Goal: Task Accomplishment & Management: Complete application form

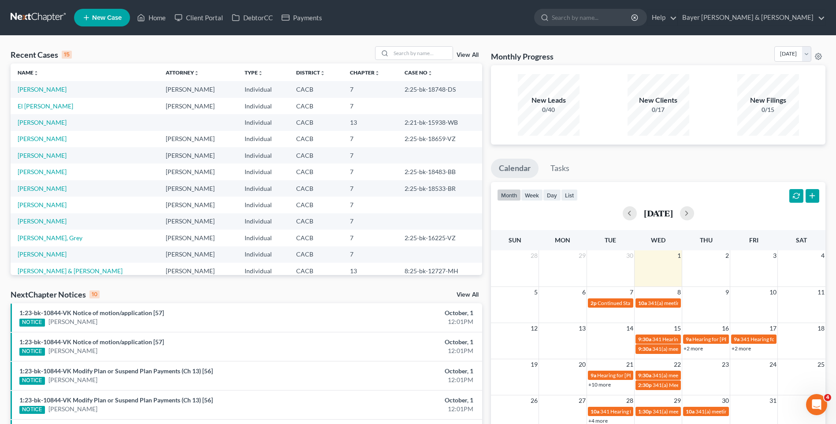
click at [111, 18] on span "New Case" at bounding box center [107, 18] width 30 height 7
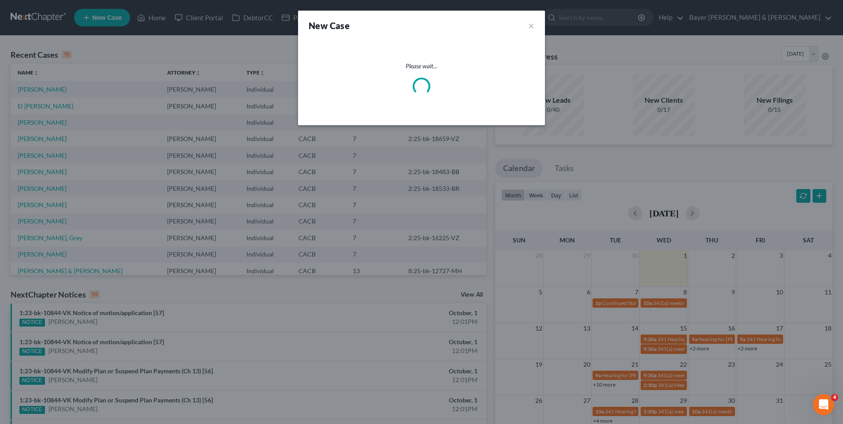
select select "7"
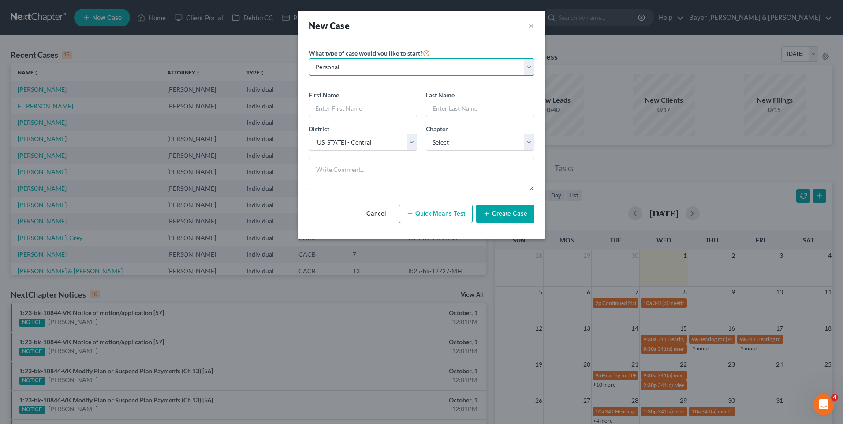
click at [372, 68] on select "Personal Business" at bounding box center [422, 67] width 226 height 18
click at [365, 106] on input "text" at bounding box center [363, 108] width 108 height 17
type input "[MEDICAL_DATA]"
click at [470, 113] on input "text" at bounding box center [480, 108] width 108 height 17
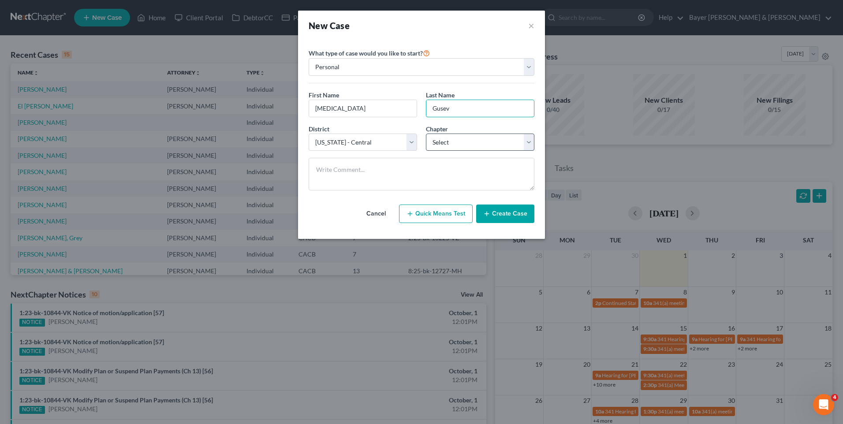
type input "Gusev"
click at [457, 146] on select "Select 7 11 12 13" at bounding box center [480, 143] width 108 height 18
select select "0"
click at [426, 134] on select "Select 7 11 12 13" at bounding box center [480, 143] width 108 height 18
click at [507, 214] on button "Create Case" at bounding box center [505, 214] width 58 height 19
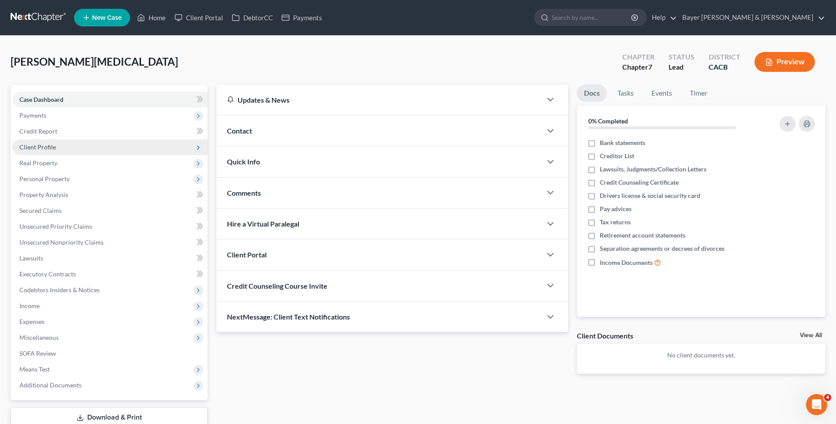
click at [45, 145] on span "Client Profile" at bounding box center [37, 146] width 37 height 7
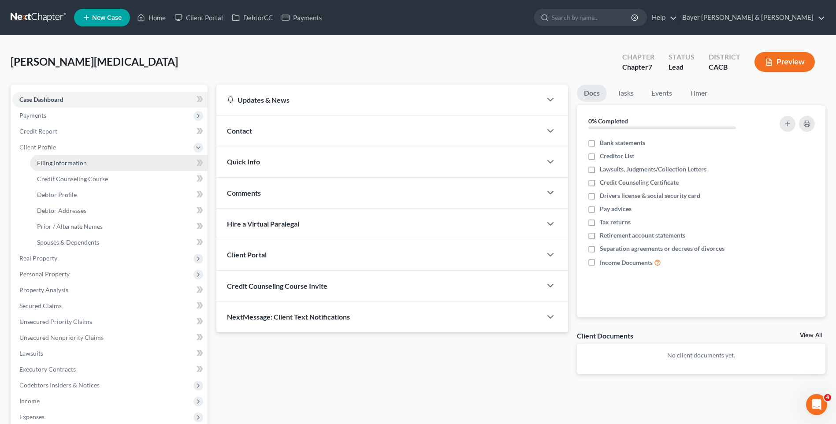
click at [45, 160] on span "Filing Information" at bounding box center [62, 162] width 50 height 7
select select "1"
select select "0"
select select "7"
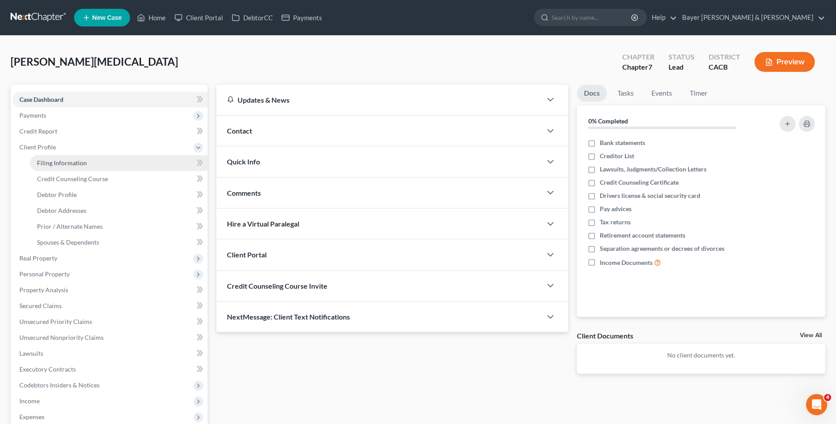
select select "4"
select select "0"
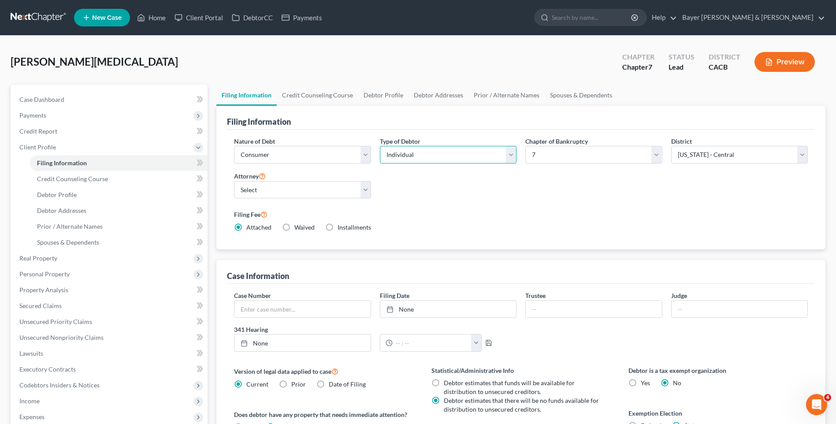
click at [508, 156] on select "Select Individual Joint" at bounding box center [448, 155] width 137 height 18
select select "1"
click at [380, 146] on select "Select Individual Joint" at bounding box center [448, 155] width 137 height 18
click at [271, 190] on select "Select [PERSON_NAME] - CACB [PERSON_NAME] - CACB [PERSON_NAME] - CACB" at bounding box center [302, 190] width 137 height 18
select select "2"
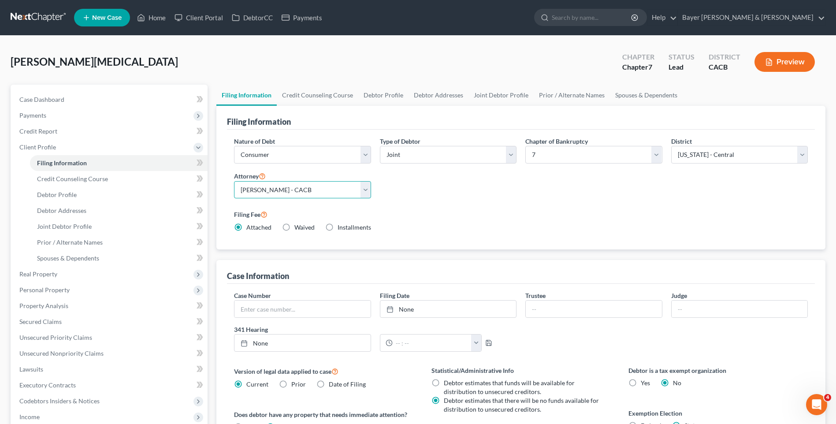
click at [234, 181] on select "Select [PERSON_NAME] - CACB [PERSON_NAME] - CACB [PERSON_NAME] - CACB" at bounding box center [302, 190] width 137 height 18
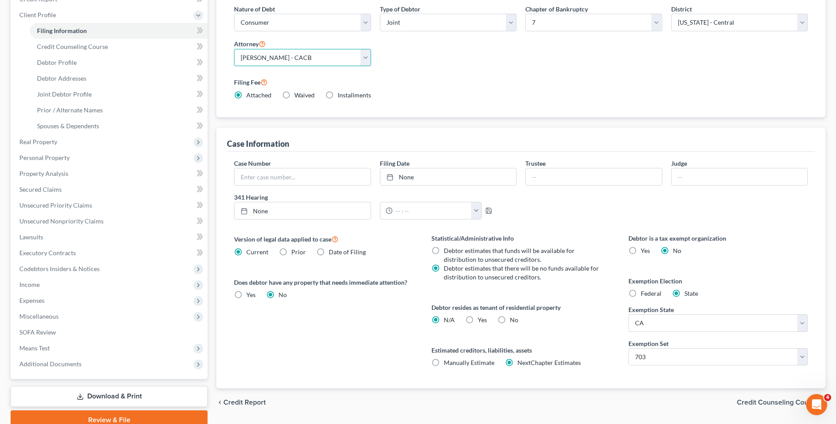
scroll to position [171, 0]
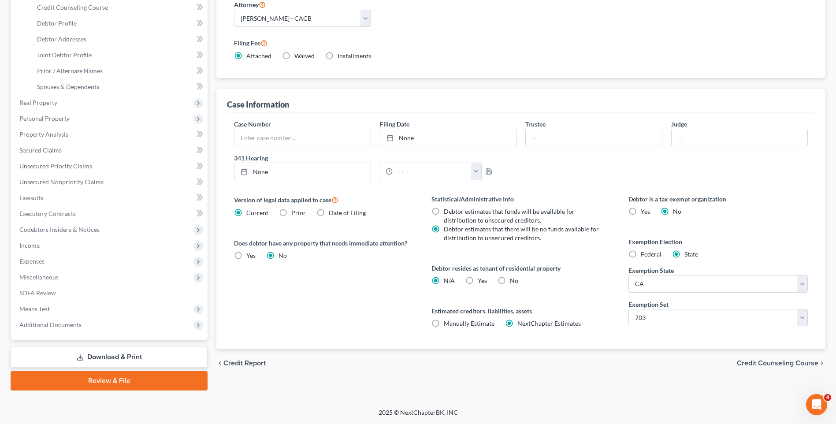
click at [478, 280] on label "Yes Yes" at bounding box center [482, 280] width 9 height 9
click at [481, 280] on input "Yes Yes" at bounding box center [484, 279] width 6 height 6
radio input "true"
radio input "false"
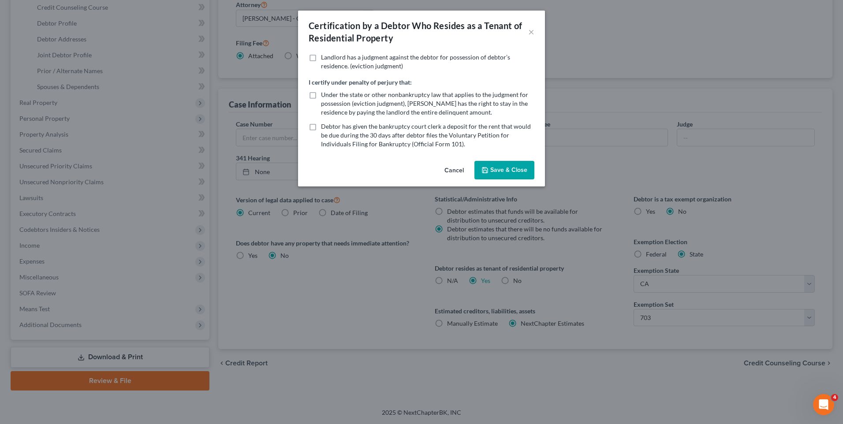
drag, startPoint x: 507, startPoint y: 173, endPoint x: 483, endPoint y: 198, distance: 34.9
click at [506, 173] on button "Save & Close" at bounding box center [504, 170] width 60 height 19
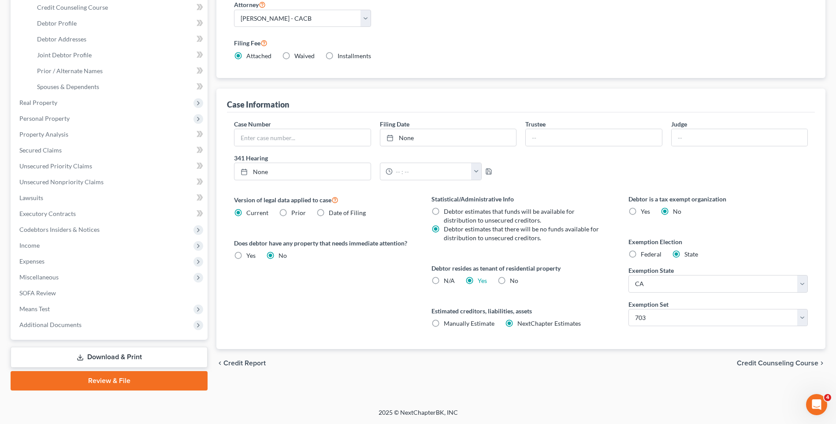
click at [764, 364] on span "Credit Counseling Course" at bounding box center [778, 363] width 82 height 7
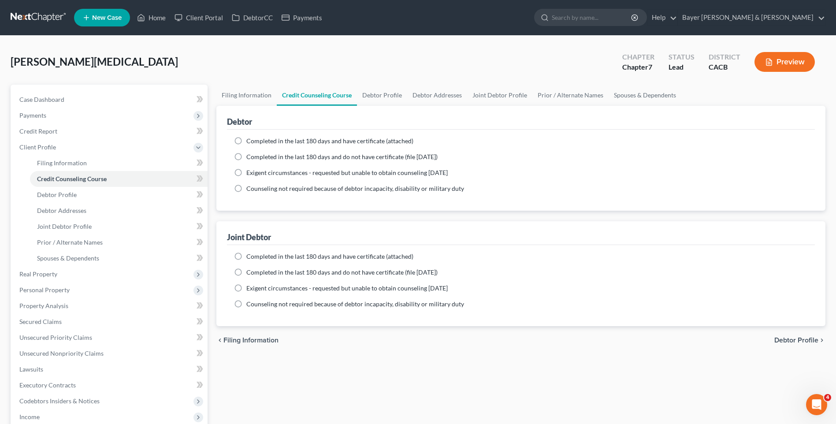
click at [246, 140] on label "Completed in the last 180 days and have certificate (attached)" at bounding box center [329, 141] width 167 height 9
click at [250, 140] on input "Completed in the last 180 days and have certificate (attached)" at bounding box center [253, 140] width 6 height 6
radio input "true"
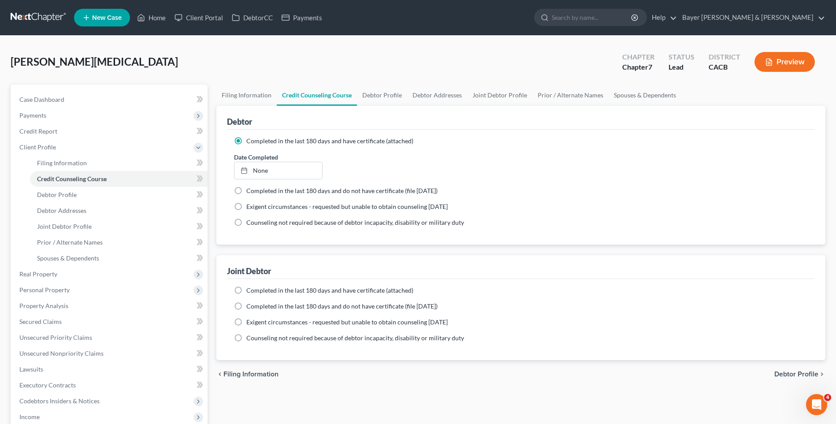
click at [781, 374] on span "Debtor Profile" at bounding box center [797, 374] width 44 height 7
select select "1"
select select "0"
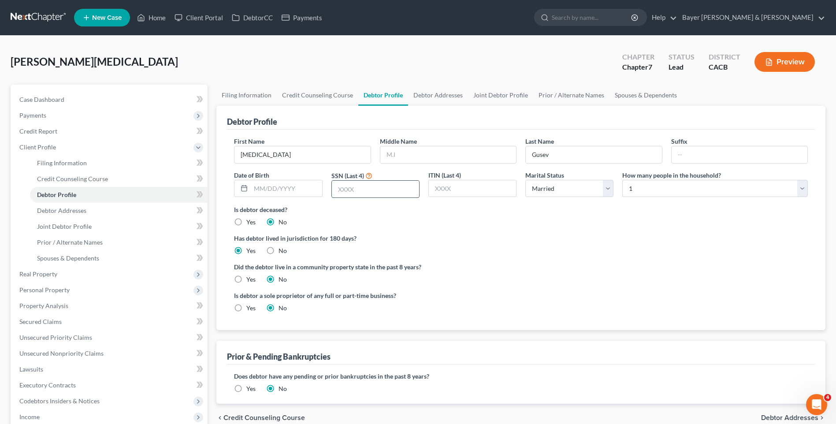
click at [352, 191] on input "text" at bounding box center [375, 189] width 87 height 17
type input "0547"
click at [806, 185] on select "Select 1 2 3 4 5 6 7 8 9 10 11 12 13 14 15 16 17 18 19 20" at bounding box center [715, 189] width 186 height 18
select select "1"
click at [622, 180] on select "Select 1 2 3 4 5 6 7 8 9 10 11 12 13 14 15 16 17 18 19 20" at bounding box center [715, 189] width 186 height 18
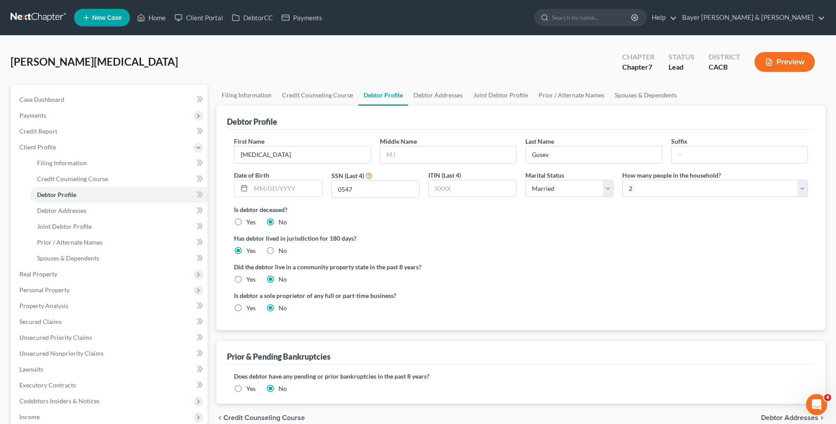
click at [246, 278] on label "Yes" at bounding box center [250, 279] width 9 height 9
click at [250, 278] on input "Yes" at bounding box center [253, 278] width 6 height 6
radio input "true"
radio input "false"
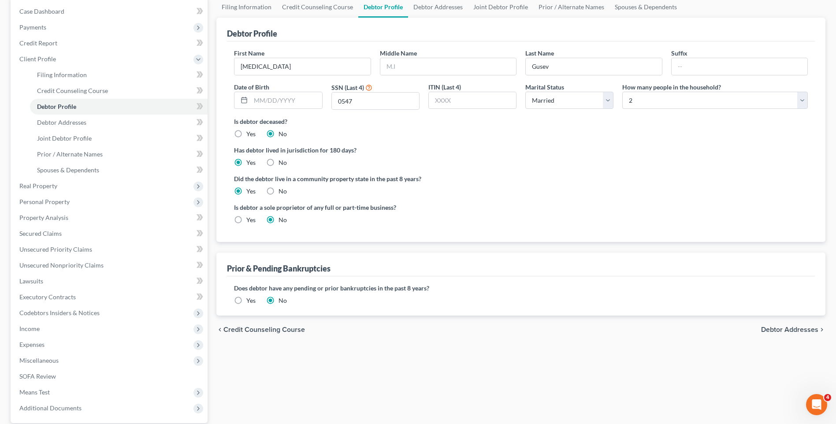
scroll to position [132, 0]
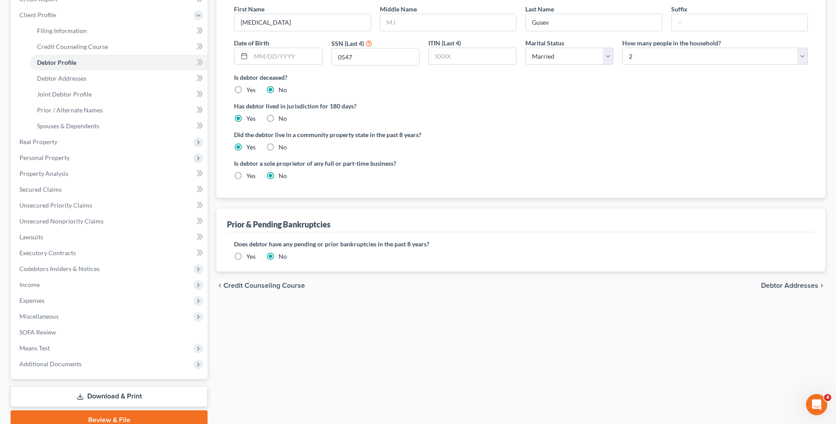
click at [769, 287] on span "Debtor Addresses" at bounding box center [789, 285] width 57 height 7
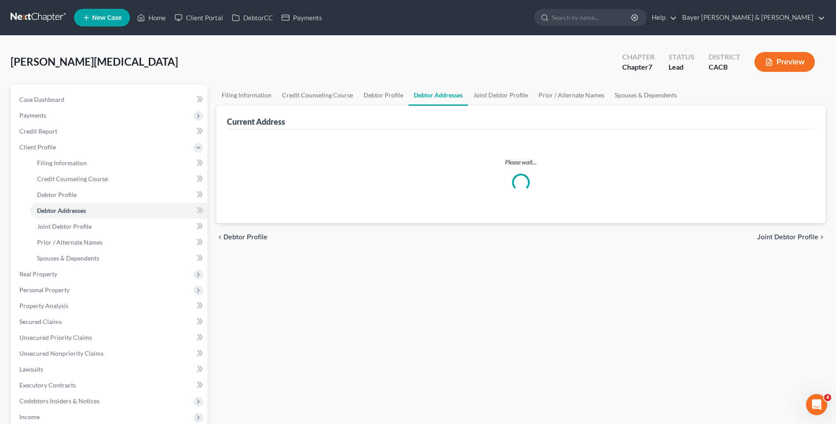
select select "0"
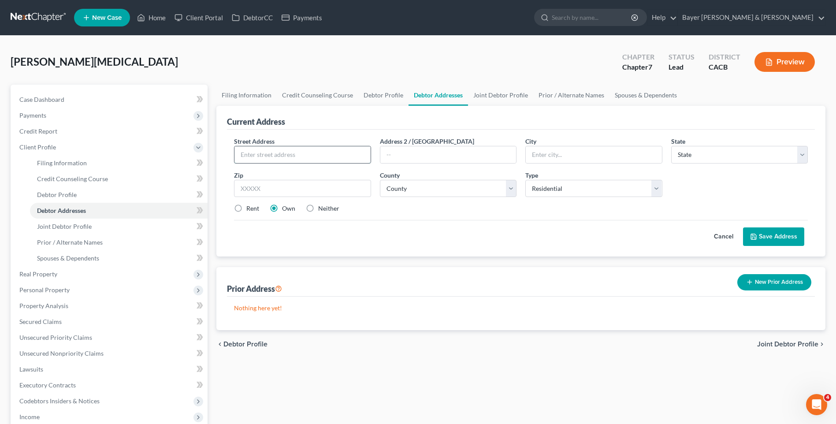
click at [272, 156] on input "text" at bounding box center [303, 154] width 136 height 17
type input "[STREET_ADDRESS]"
click at [554, 153] on input "text" at bounding box center [594, 154] width 136 height 17
type input "Laguna Nigel"
click at [685, 150] on select "State [US_STATE] AK AR AZ CA CO CT DE DC [GEOGRAPHIC_DATA] [GEOGRAPHIC_DATA] GU…" at bounding box center [739, 155] width 137 height 18
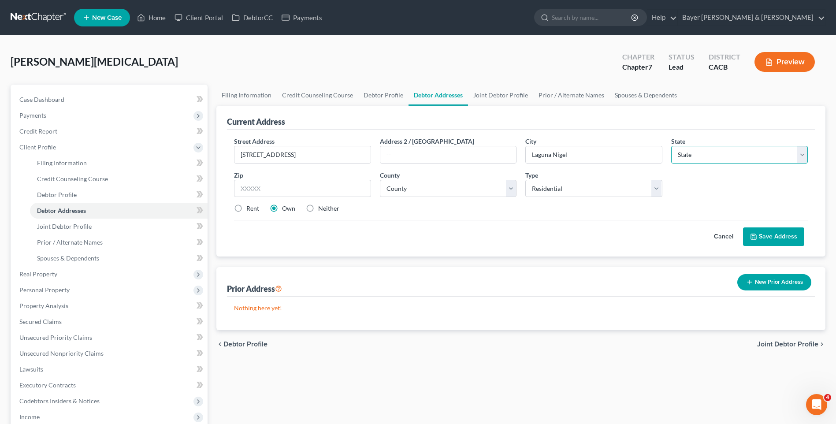
select select "4"
click at [671, 146] on select "State [US_STATE] AK AR AZ CA CO CT DE DC [GEOGRAPHIC_DATA] [GEOGRAPHIC_DATA] GU…" at bounding box center [739, 155] width 137 height 18
click at [281, 189] on input "text" at bounding box center [302, 189] width 137 height 18
type input "92677"
click at [411, 194] on select "County [GEOGRAPHIC_DATA] [GEOGRAPHIC_DATA] [GEOGRAPHIC_DATA] [GEOGRAPHIC_DATA] …" at bounding box center [448, 189] width 137 height 18
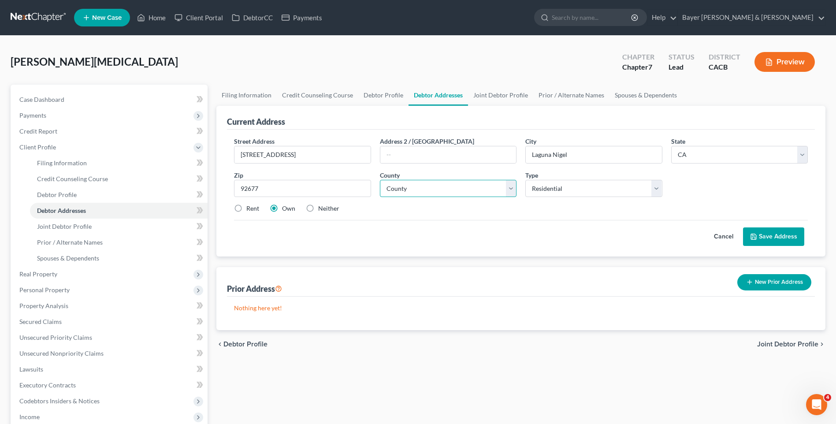
type input "Laguna Niguel"
select select "29"
click at [380, 180] on select "County [GEOGRAPHIC_DATA] [GEOGRAPHIC_DATA] [GEOGRAPHIC_DATA] [GEOGRAPHIC_DATA] …" at bounding box center [448, 189] width 137 height 18
click at [246, 206] on label "Rent" at bounding box center [252, 208] width 13 height 9
click at [250, 206] on input "Rent" at bounding box center [253, 207] width 6 height 6
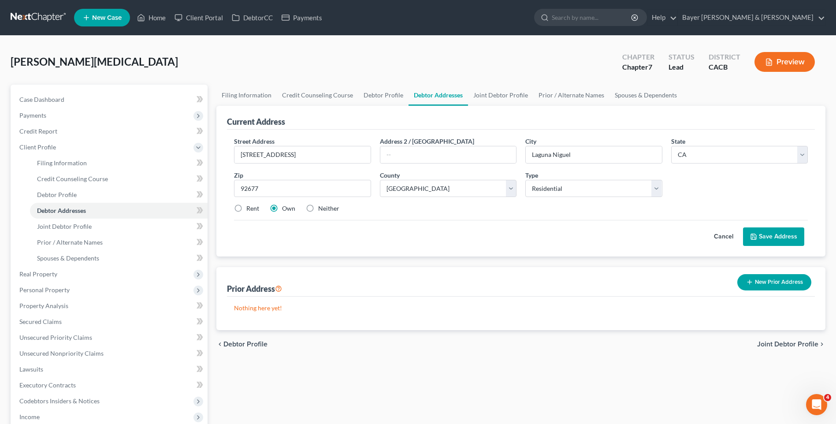
radio input "true"
click at [768, 240] on button "Save Address" at bounding box center [773, 236] width 61 height 19
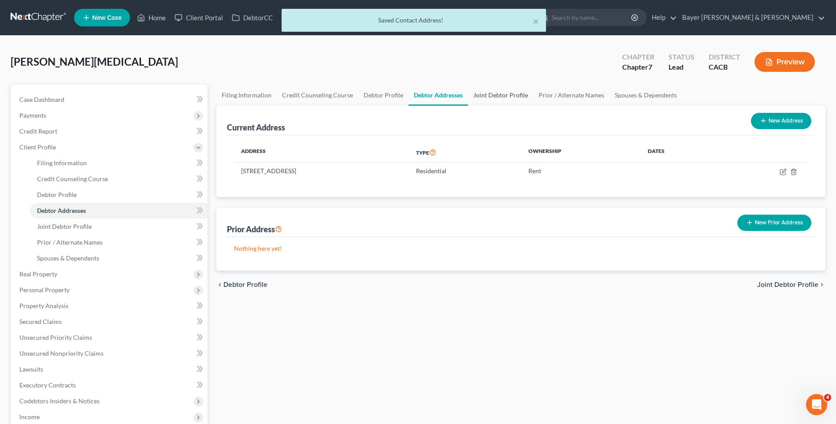
click at [506, 93] on link "Joint Debtor Profile" at bounding box center [500, 95] width 65 height 21
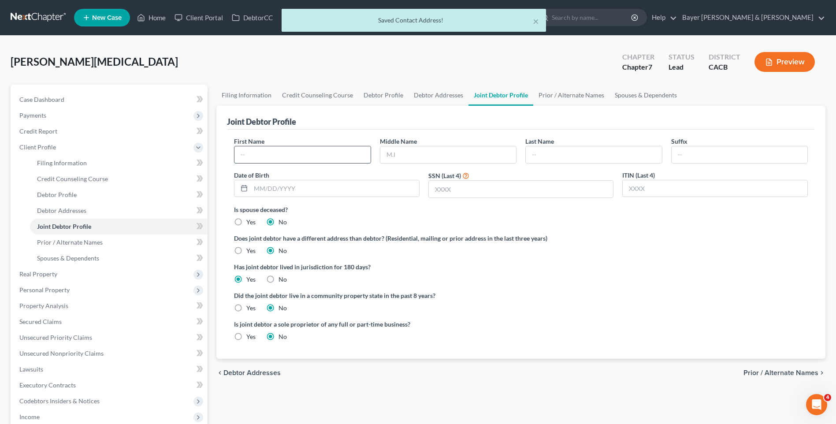
click at [286, 153] on input "text" at bounding box center [303, 154] width 136 height 17
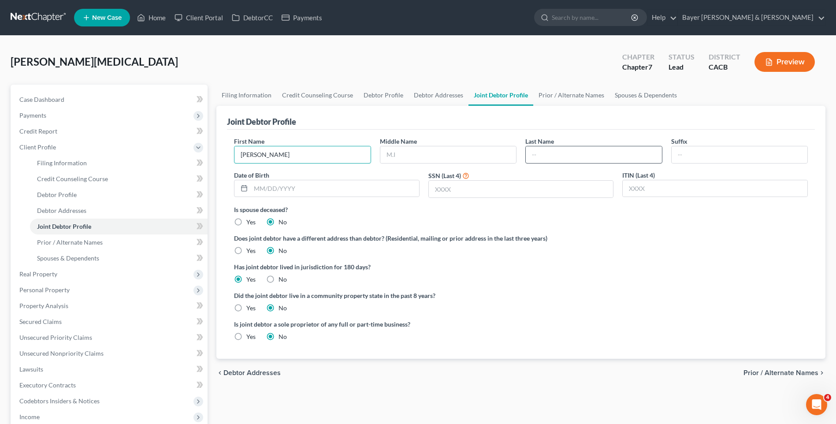
type input "[PERSON_NAME]"
click at [549, 152] on input "text" at bounding box center [594, 154] width 136 height 17
type input "[PERSON_NAME]"
click at [434, 191] on input "text" at bounding box center [521, 189] width 185 height 17
type input "7169"
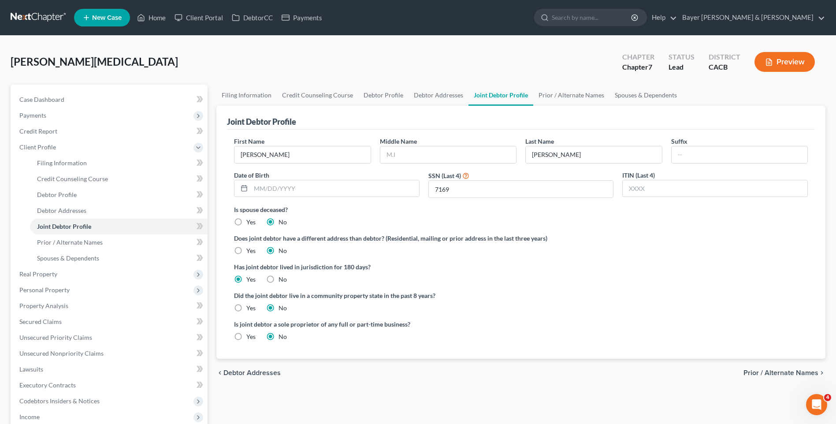
click at [246, 309] on label "Yes" at bounding box center [250, 308] width 9 height 9
click at [250, 309] on input "Yes" at bounding box center [253, 307] width 6 height 6
radio input "true"
radio input "false"
click at [779, 373] on span "Prior / Alternate Names" at bounding box center [781, 372] width 75 height 7
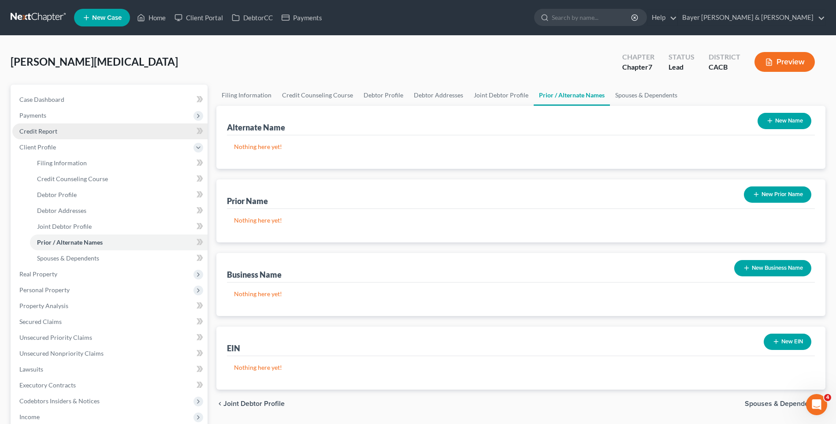
click at [40, 132] on span "Credit Report" at bounding box center [38, 130] width 38 height 7
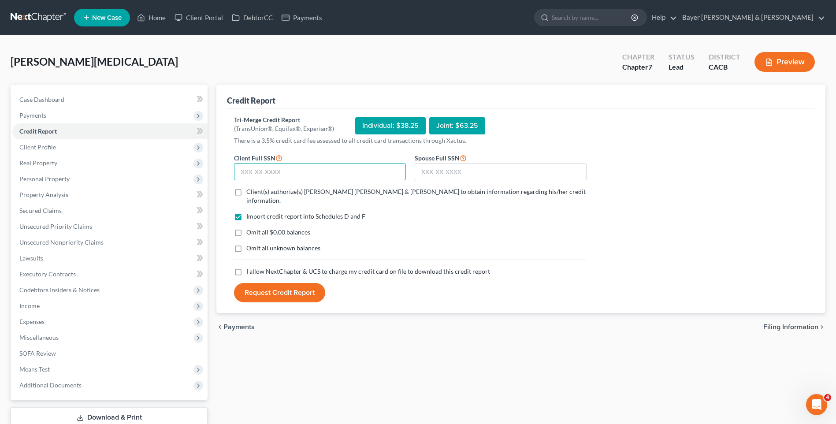
click at [336, 171] on input "text" at bounding box center [320, 172] width 172 height 18
type input "821-86-0547"
click at [429, 170] on input "text" at bounding box center [501, 172] width 172 height 18
type input "754-88-7169"
click at [246, 193] on label "Client(s) authorize(s) [PERSON_NAME] [PERSON_NAME] & [PERSON_NAME] to obtain in…" at bounding box center [416, 196] width 340 height 18
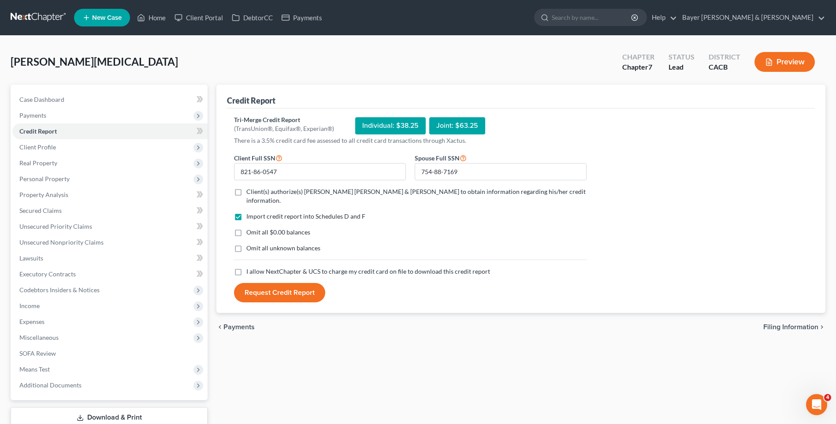
click at [250, 193] on input "Client(s) authorize(s) [PERSON_NAME] [PERSON_NAME] & [PERSON_NAME] to obtain in…" at bounding box center [253, 190] width 6 height 6
checkbox input "true"
click at [246, 228] on label "Omit all $0.00 balances" at bounding box center [278, 232] width 64 height 9
click at [250, 228] on input "Omit all $0.00 balances" at bounding box center [253, 231] width 6 height 6
checkbox input "true"
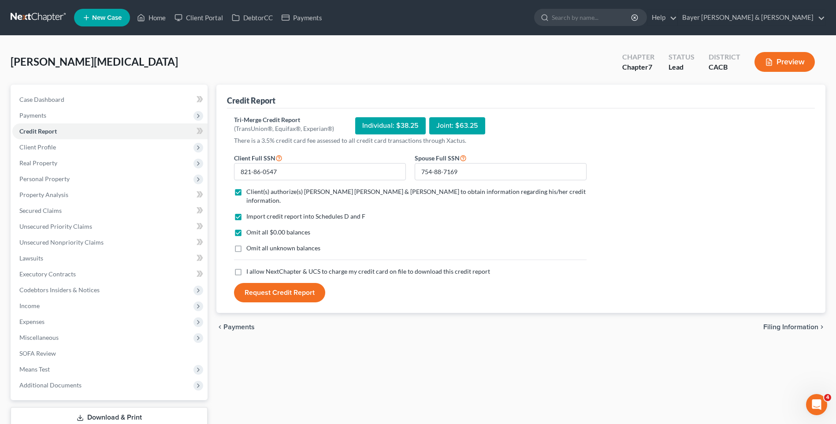
click at [246, 267] on label "I allow NextChapter & UCS to charge my credit card on file to download this cre…" at bounding box center [368, 271] width 244 height 9
click at [250, 267] on input "I allow NextChapter & UCS to charge my credit card on file to download this cre…" at bounding box center [253, 270] width 6 height 6
checkbox input "true"
click at [272, 283] on button "Request Credit Report" at bounding box center [279, 292] width 91 height 19
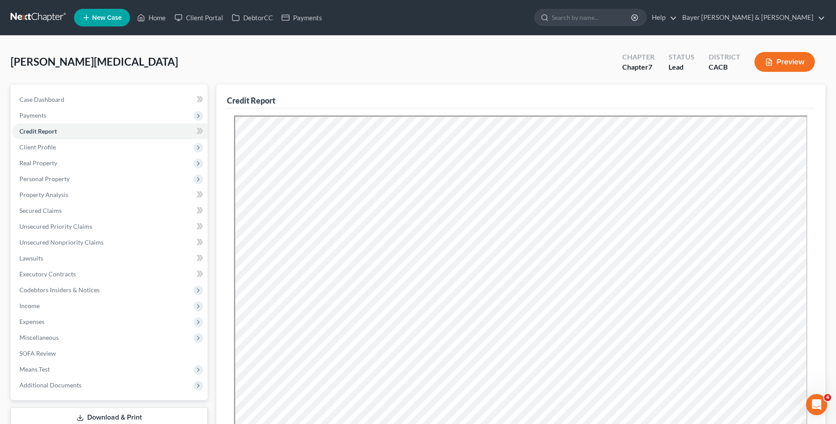
click at [794, 64] on button "Preview" at bounding box center [785, 62] width 60 height 20
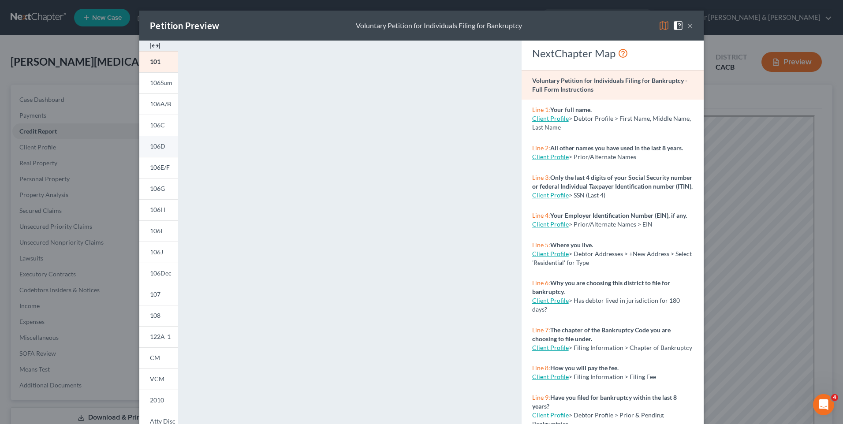
click at [157, 144] on span "106D" at bounding box center [157, 145] width 15 height 7
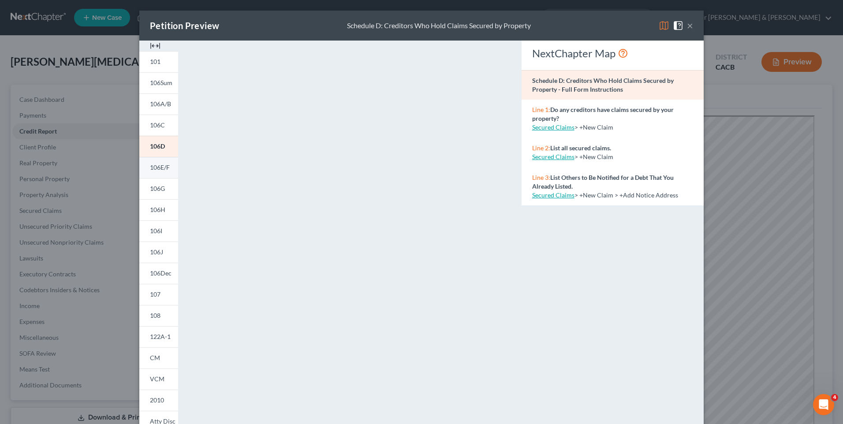
click at [163, 168] on span "106E/F" at bounding box center [160, 167] width 20 height 7
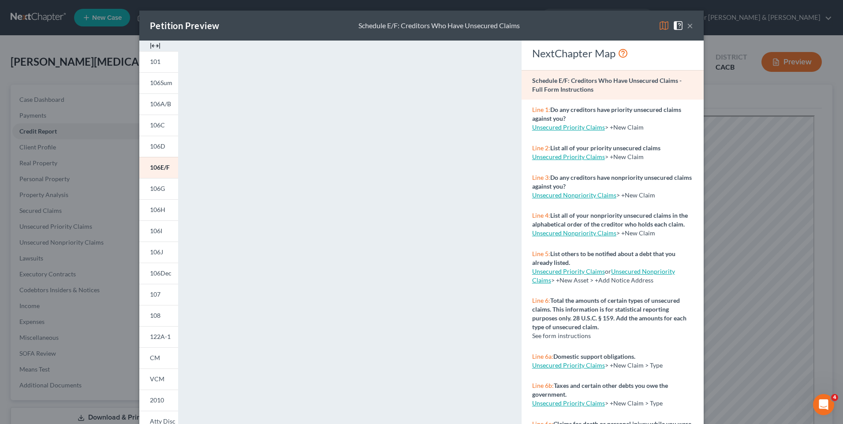
click at [687, 25] on button "×" at bounding box center [690, 25] width 6 height 11
